Goal: Task Accomplishment & Management: Use online tool/utility

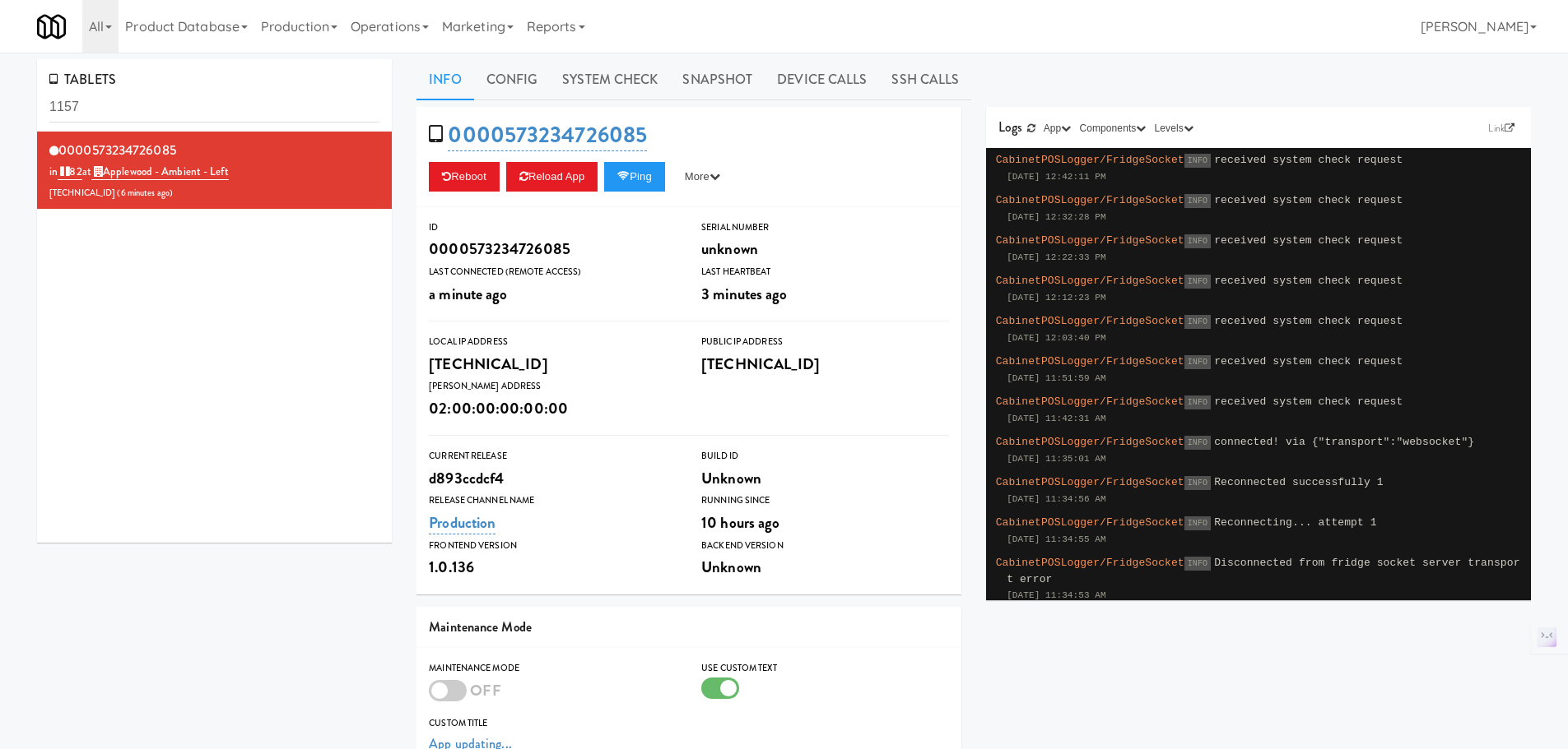
click at [392, 29] on link "Operations" at bounding box center [390, 26] width 91 height 53
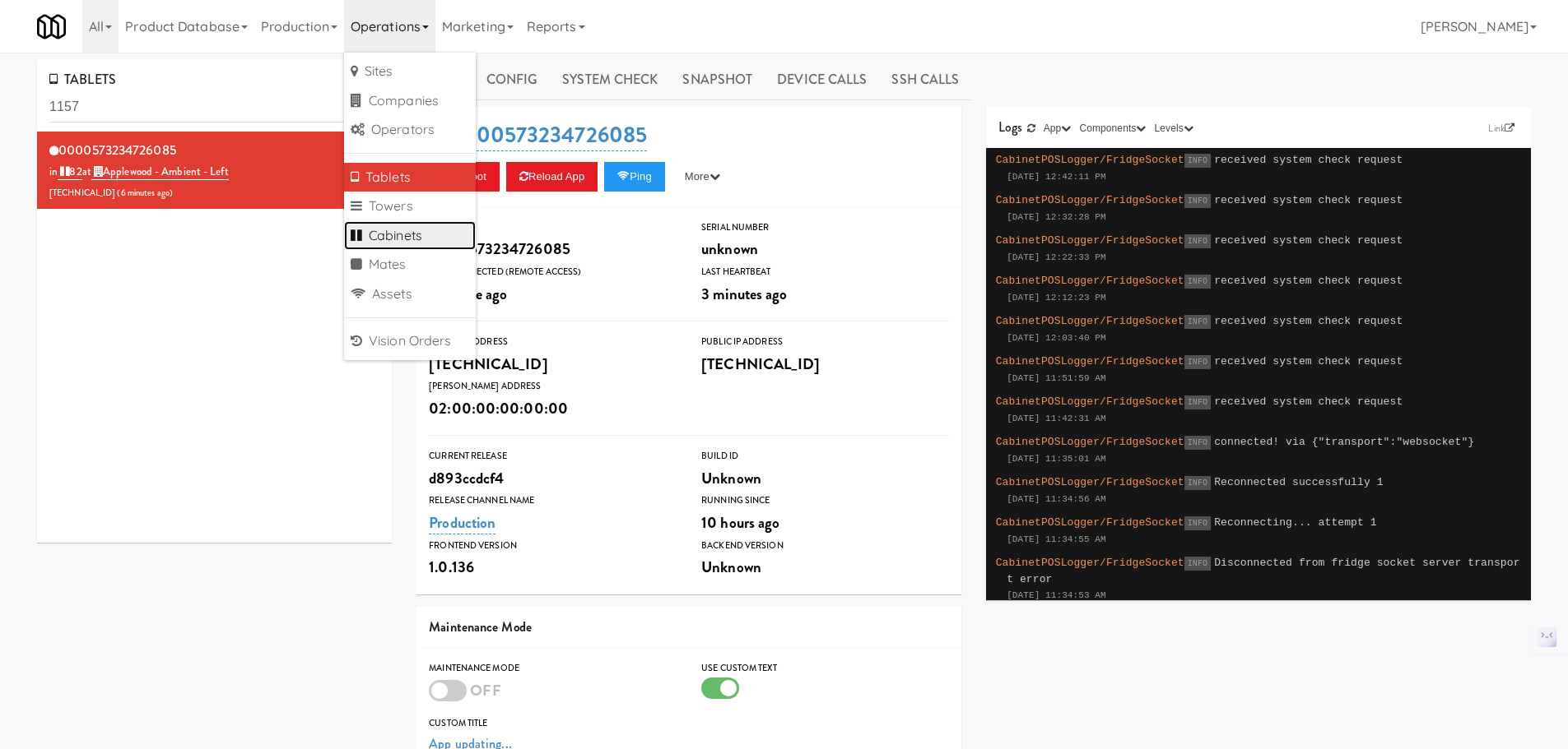
click at [418, 221] on link "Cabinets" at bounding box center [410, 236] width 131 height 29
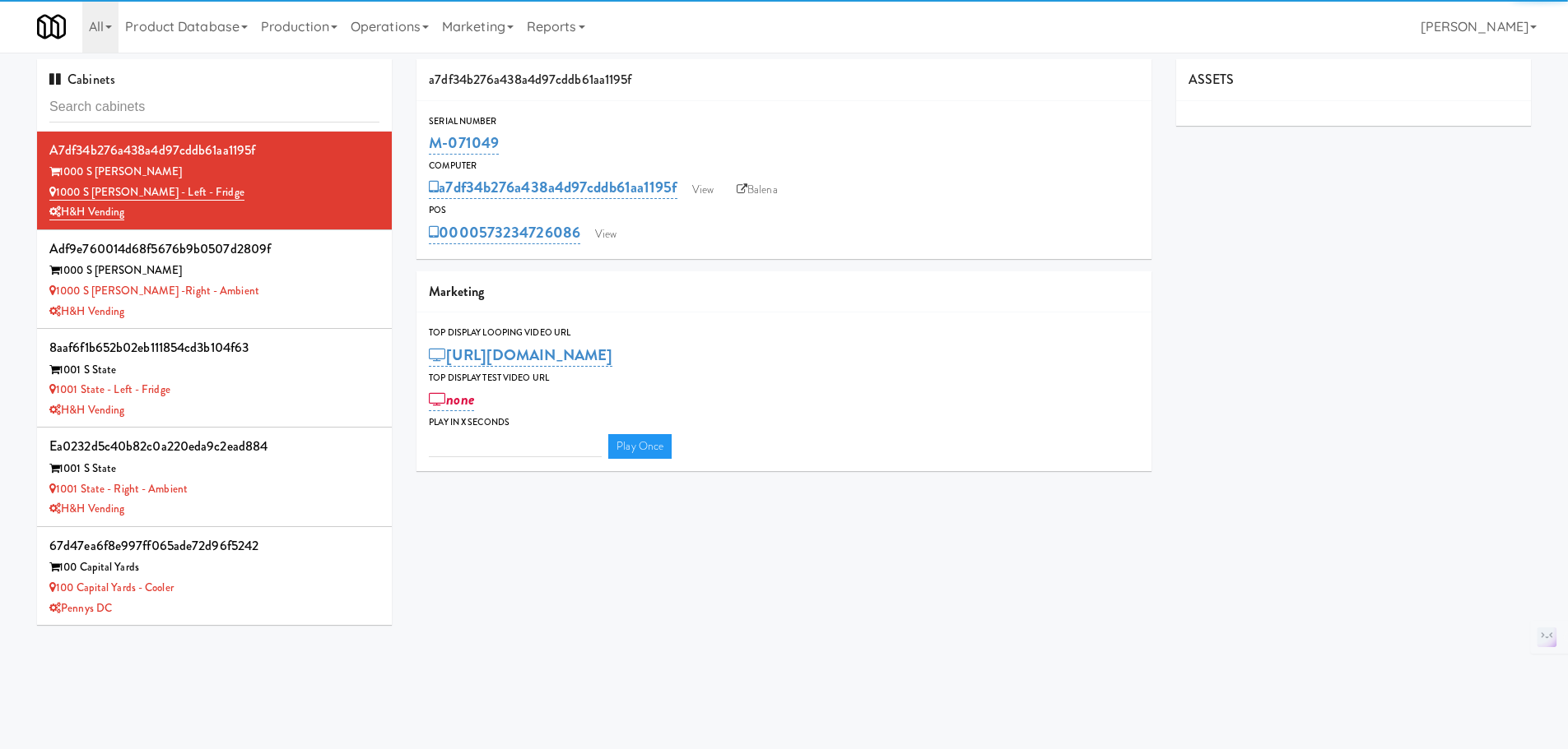
type input "3"
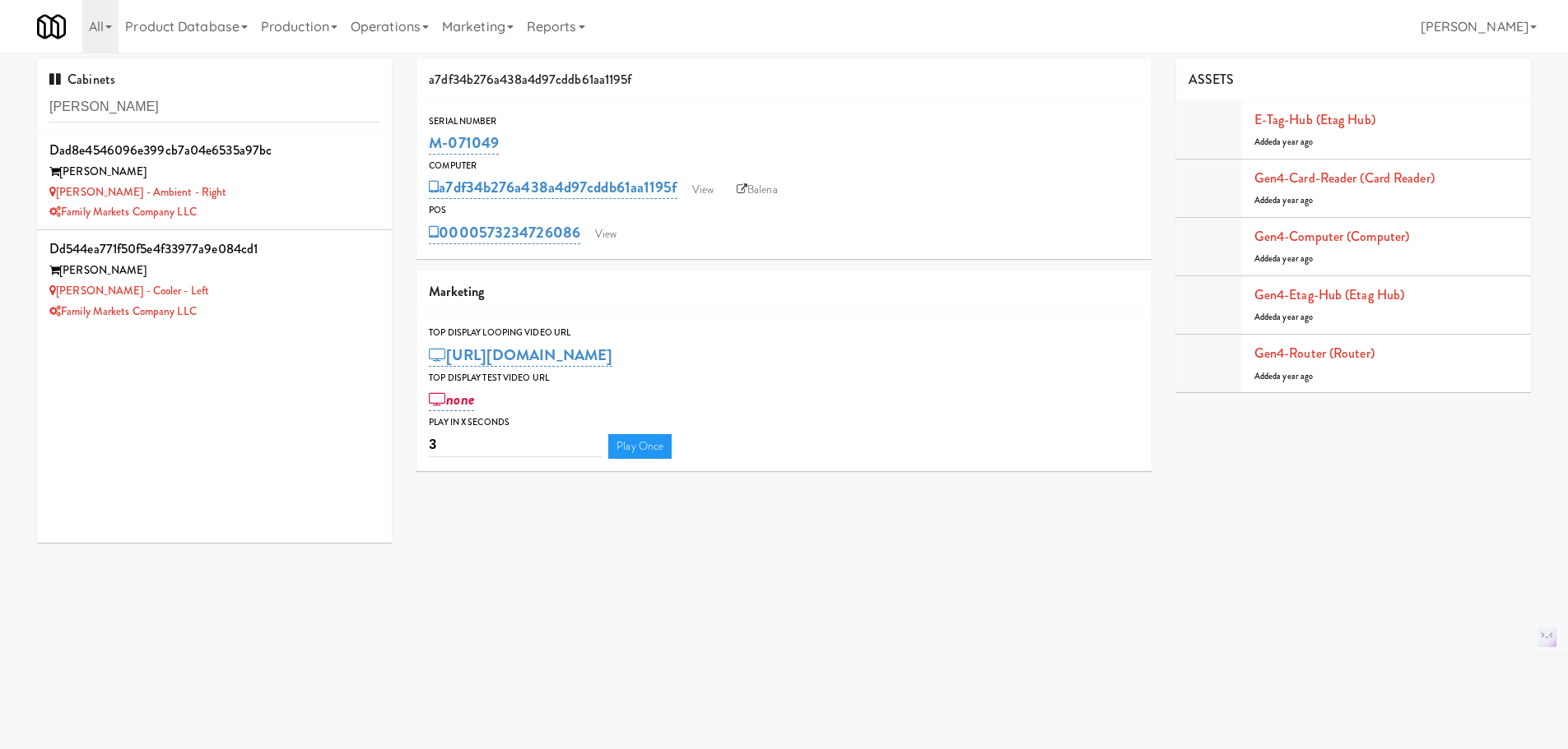
type input "[PERSON_NAME]"
click at [315, 195] on div "[PERSON_NAME] - Ambient - Right" at bounding box center [215, 193] width 330 height 20
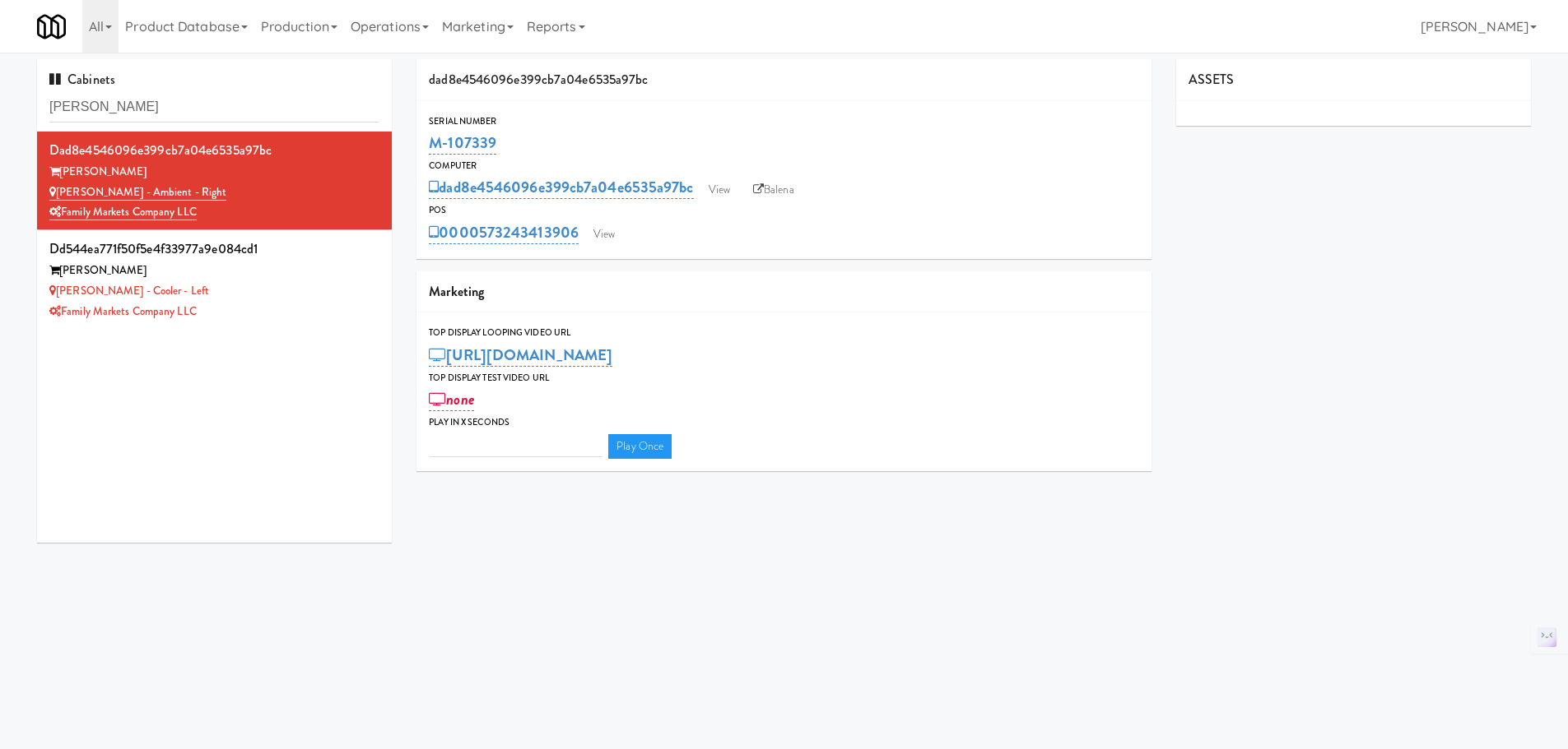
type input "3"
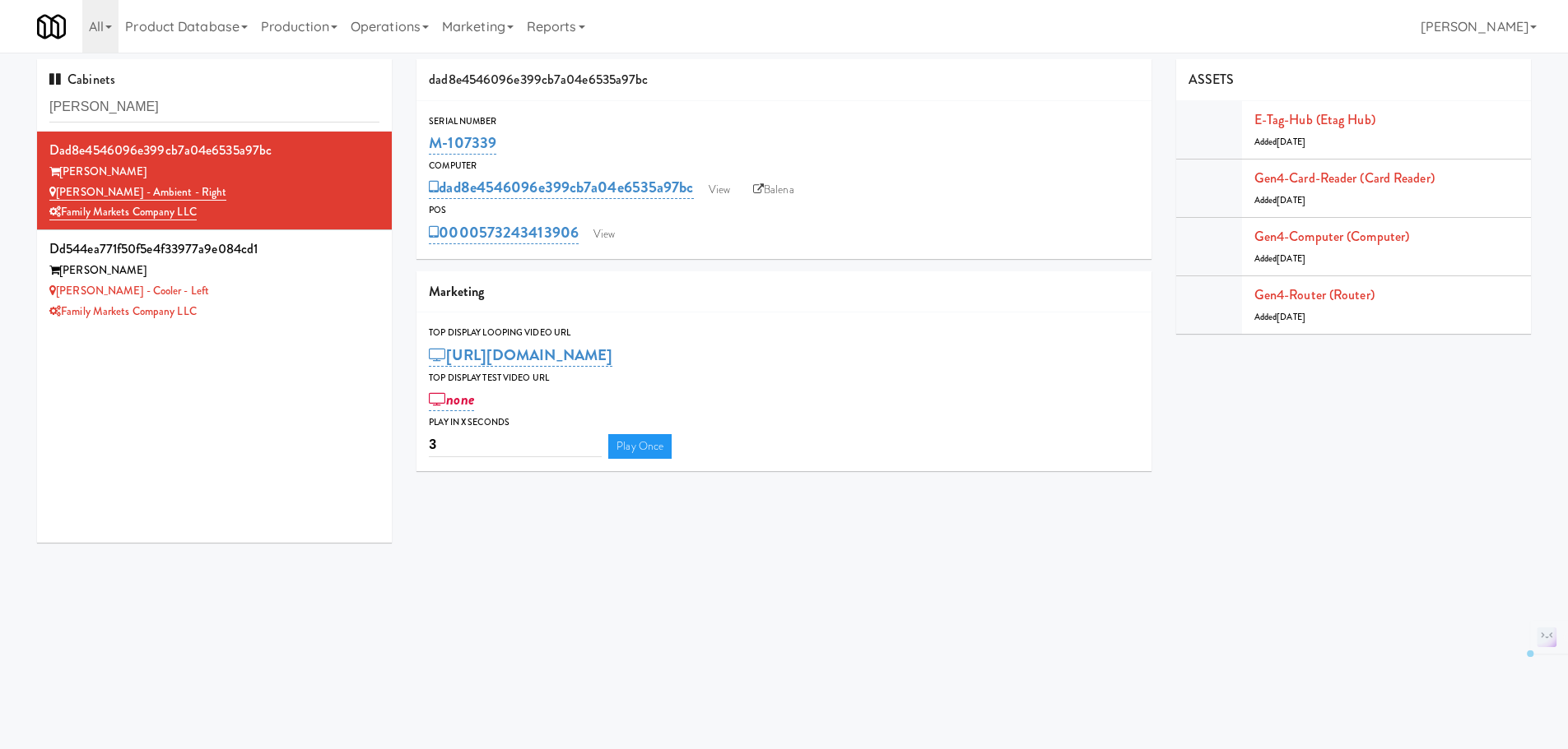
drag, startPoint x: 520, startPoint y: 143, endPoint x: 426, endPoint y: 140, distance: 94.0
click at [426, 140] on div "Serial Number M-107339" at bounding box center [784, 135] width 735 height 45
copy link "M-107339"
click at [598, 243] on link "View" at bounding box center [604, 234] width 38 height 24
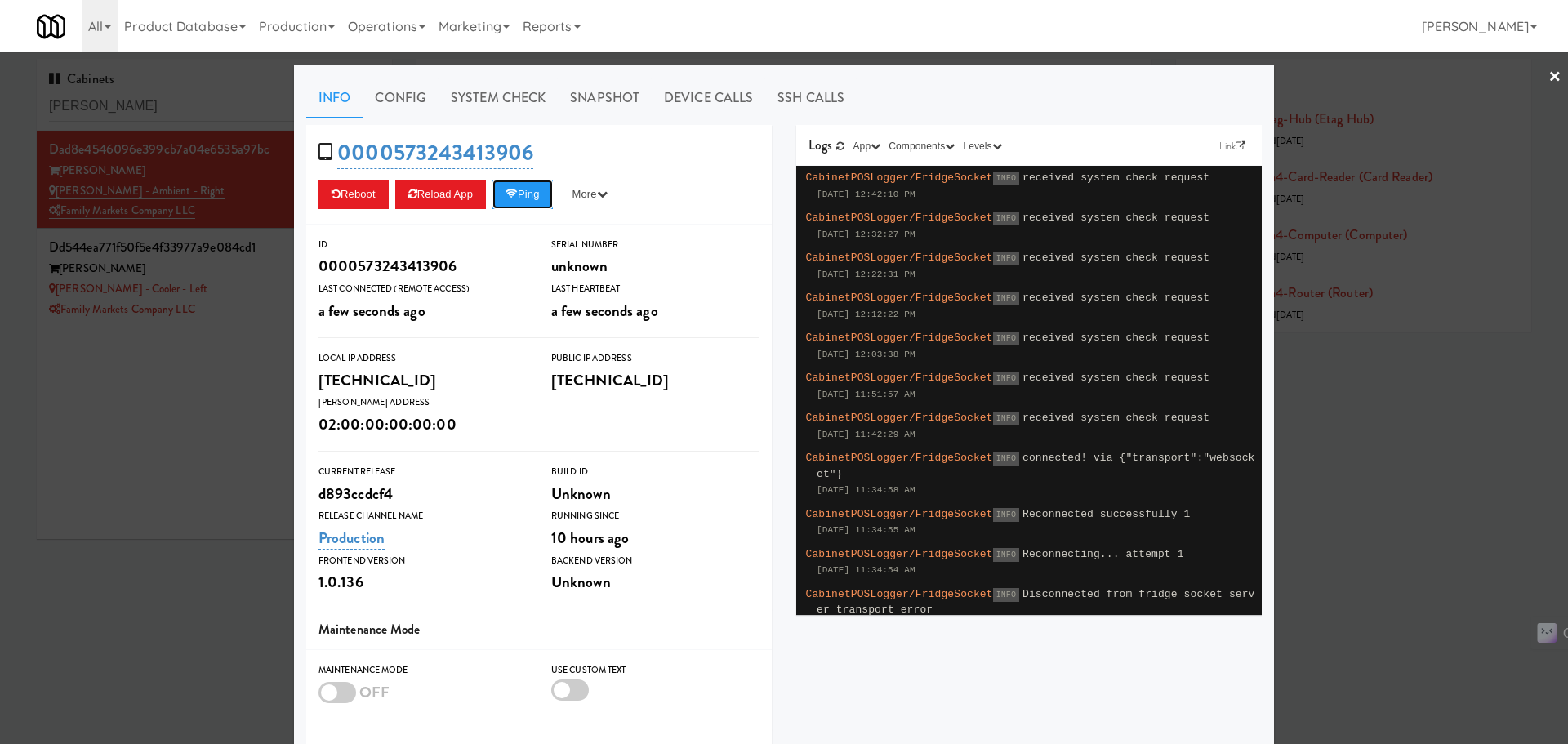
click at [524, 198] on button "Ping" at bounding box center [522, 194] width 60 height 29
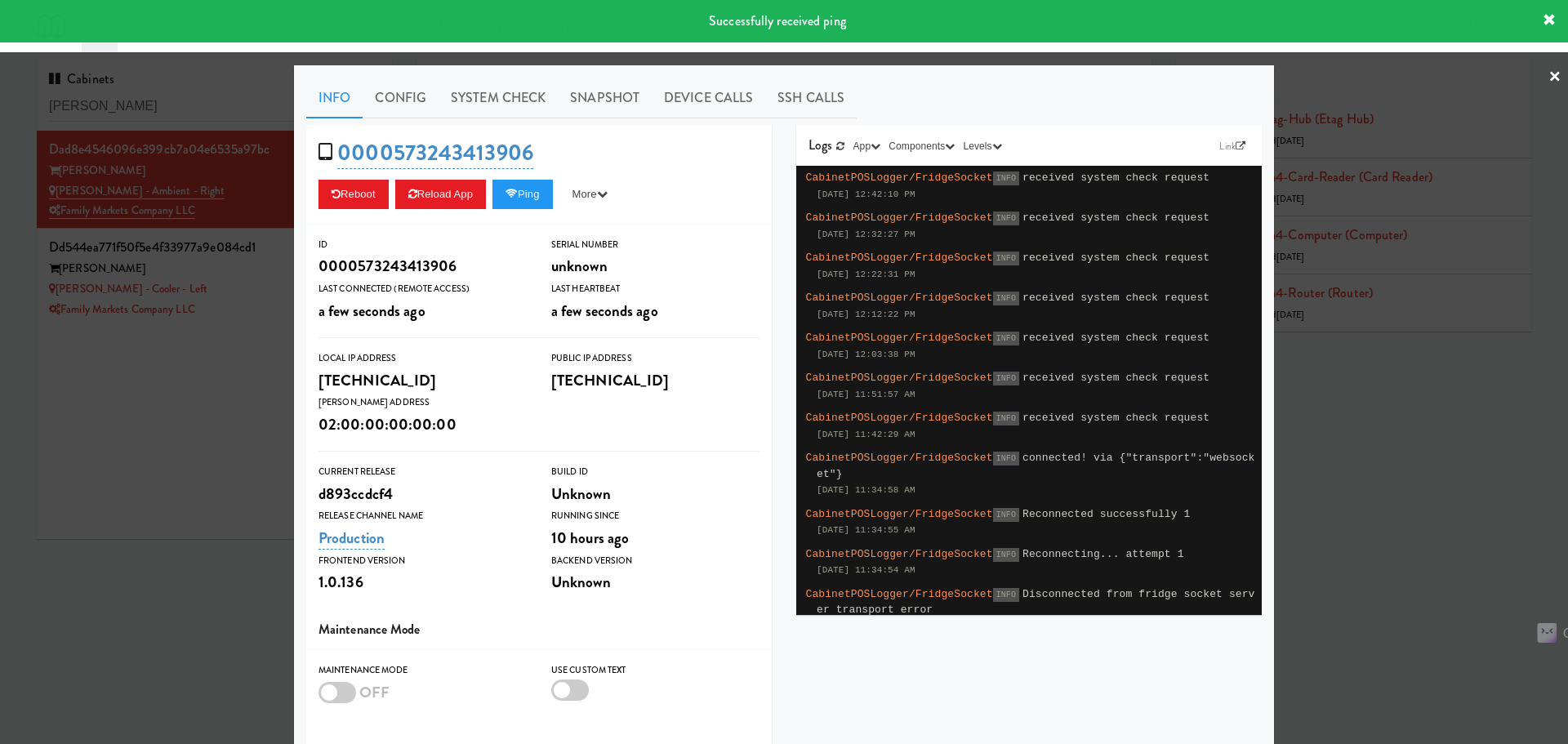
click at [476, 109] on link "System Check" at bounding box center [498, 98] width 120 height 41
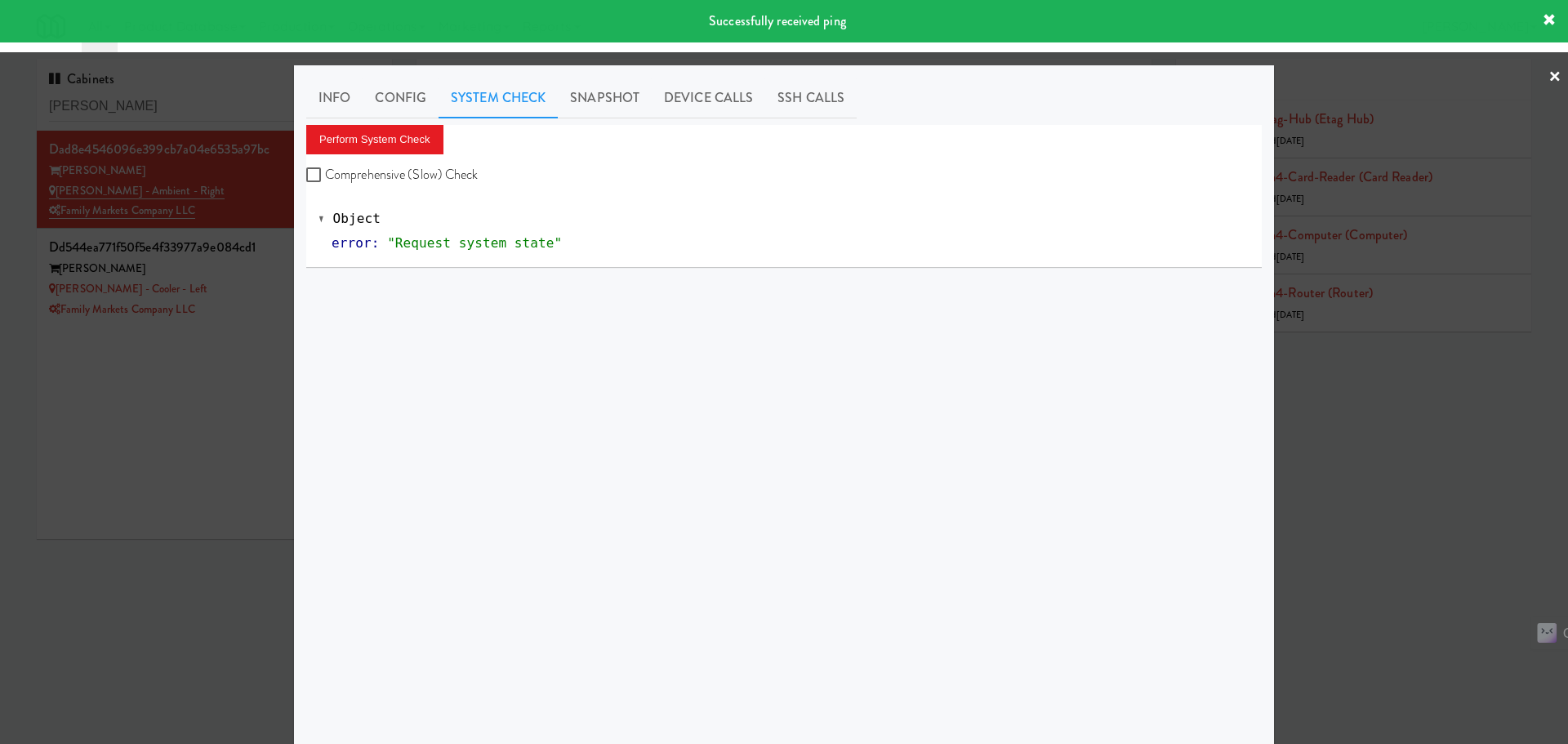
click at [400, 172] on label "Comprehensive (Slow) Check" at bounding box center [392, 174] width 172 height 24
click at [325, 172] on input "Comprehensive (Slow) Check" at bounding box center [315, 176] width 18 height 13
checkbox input "true"
drag, startPoint x: 383, startPoint y: 130, endPoint x: 392, endPoint y: 133, distance: 9.5
click at [384, 133] on button "Perform System Check" at bounding box center [374, 140] width 137 height 29
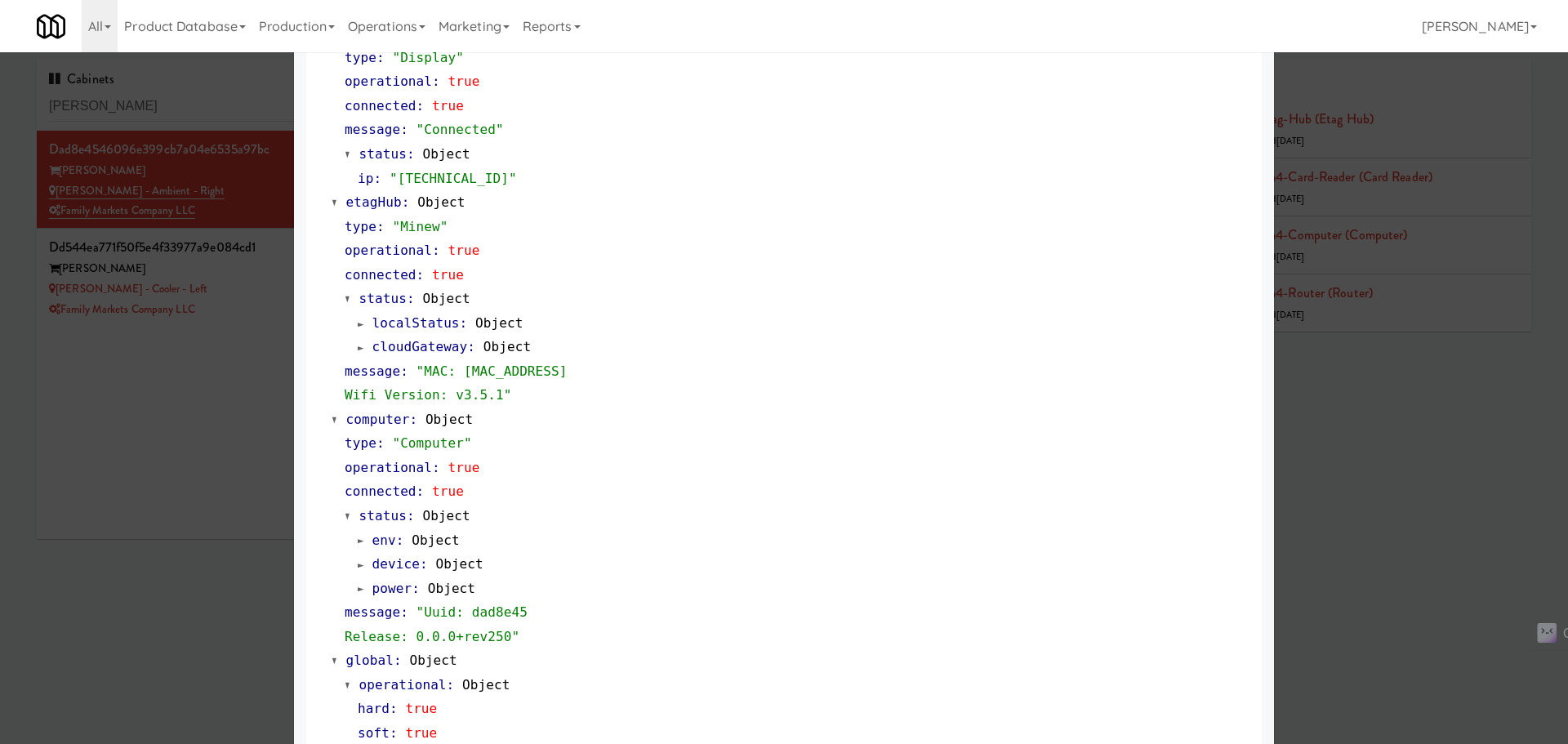
scroll to position [1272, 0]
